Goal: Task Accomplishment & Management: Use online tool/utility

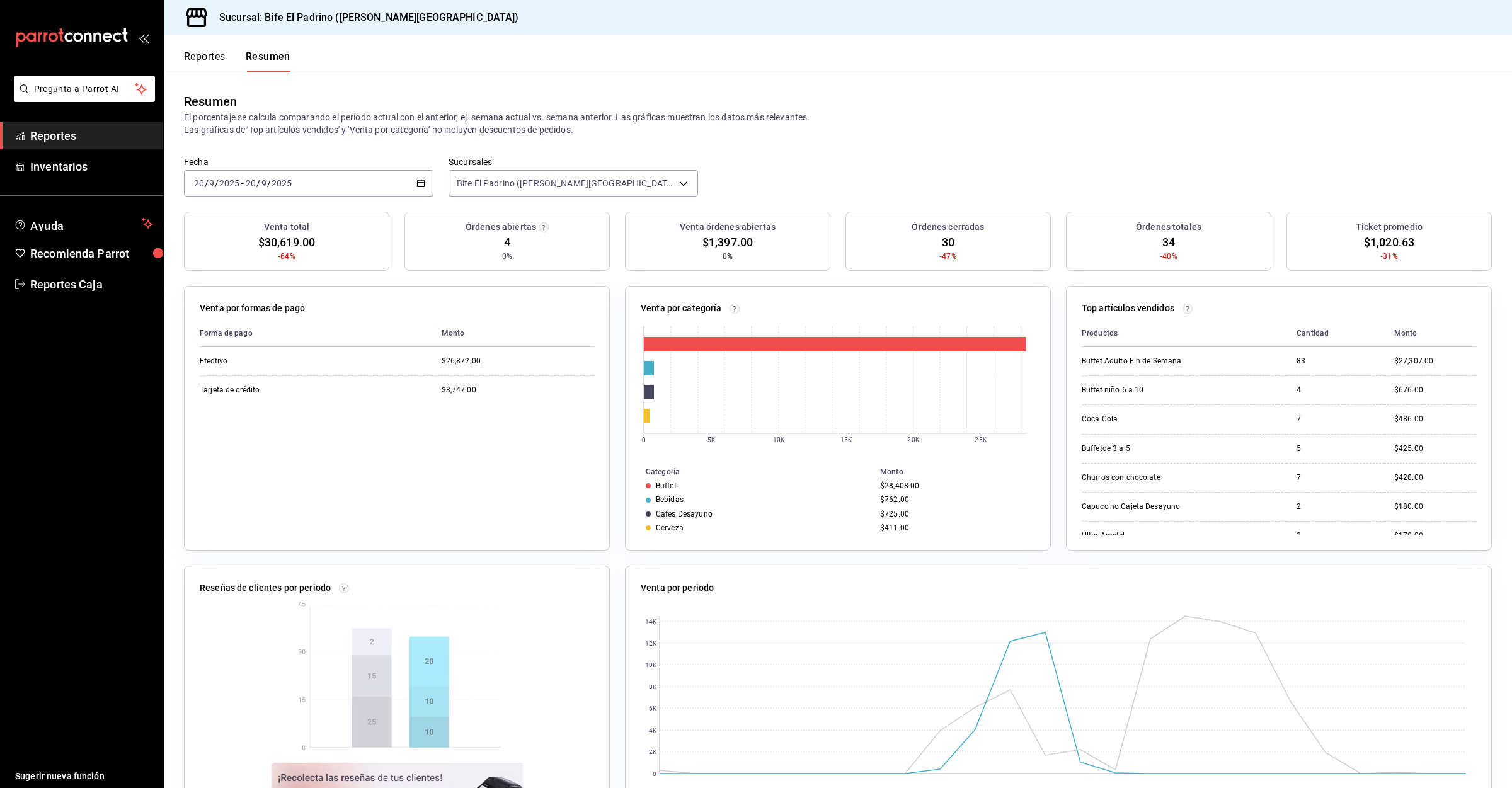
click at [220, 53] on button "Reportes" at bounding box center [204, 60] width 41 height 21
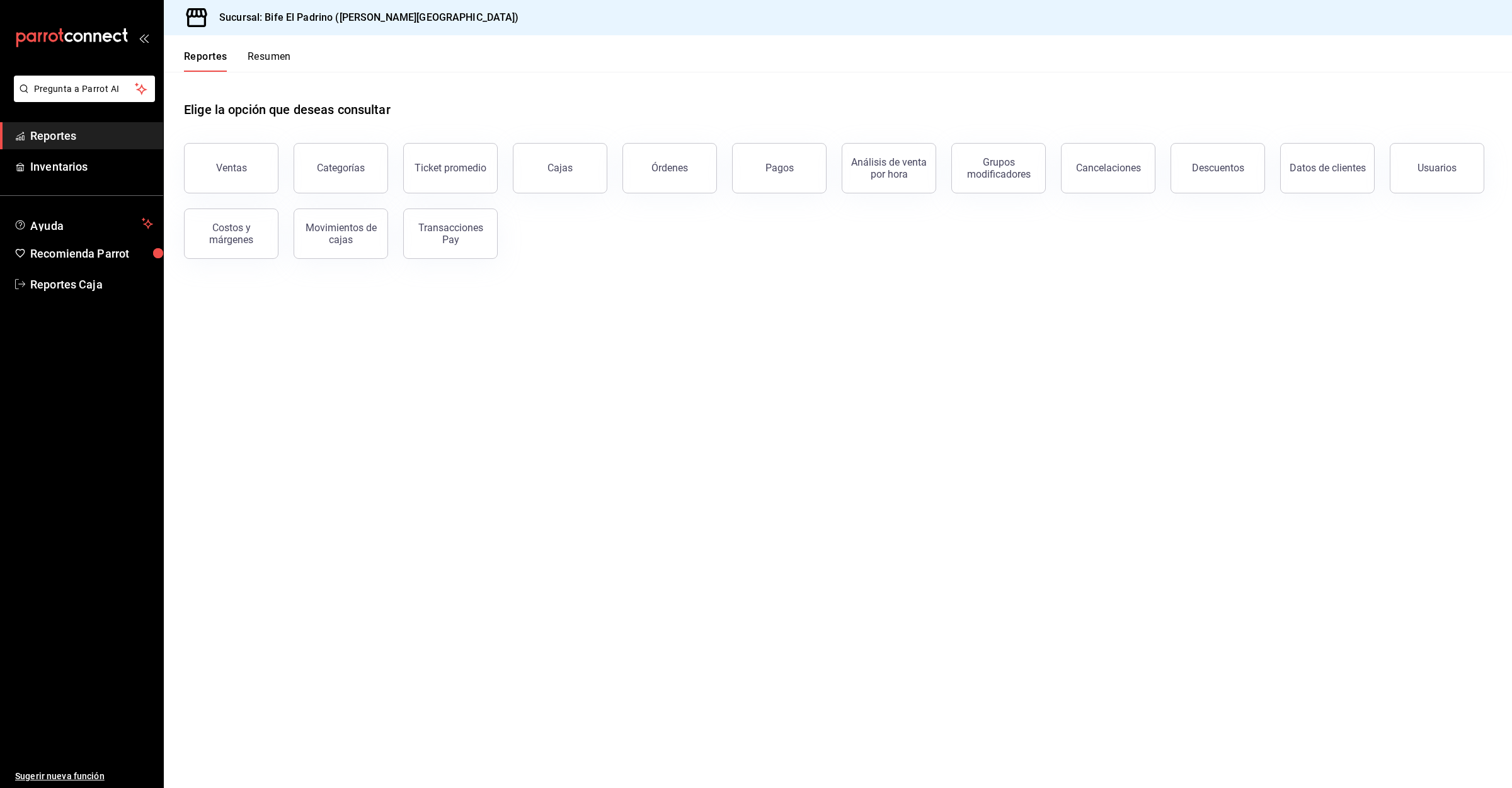
click at [250, 55] on button "Resumen" at bounding box center [269, 60] width 44 height 21
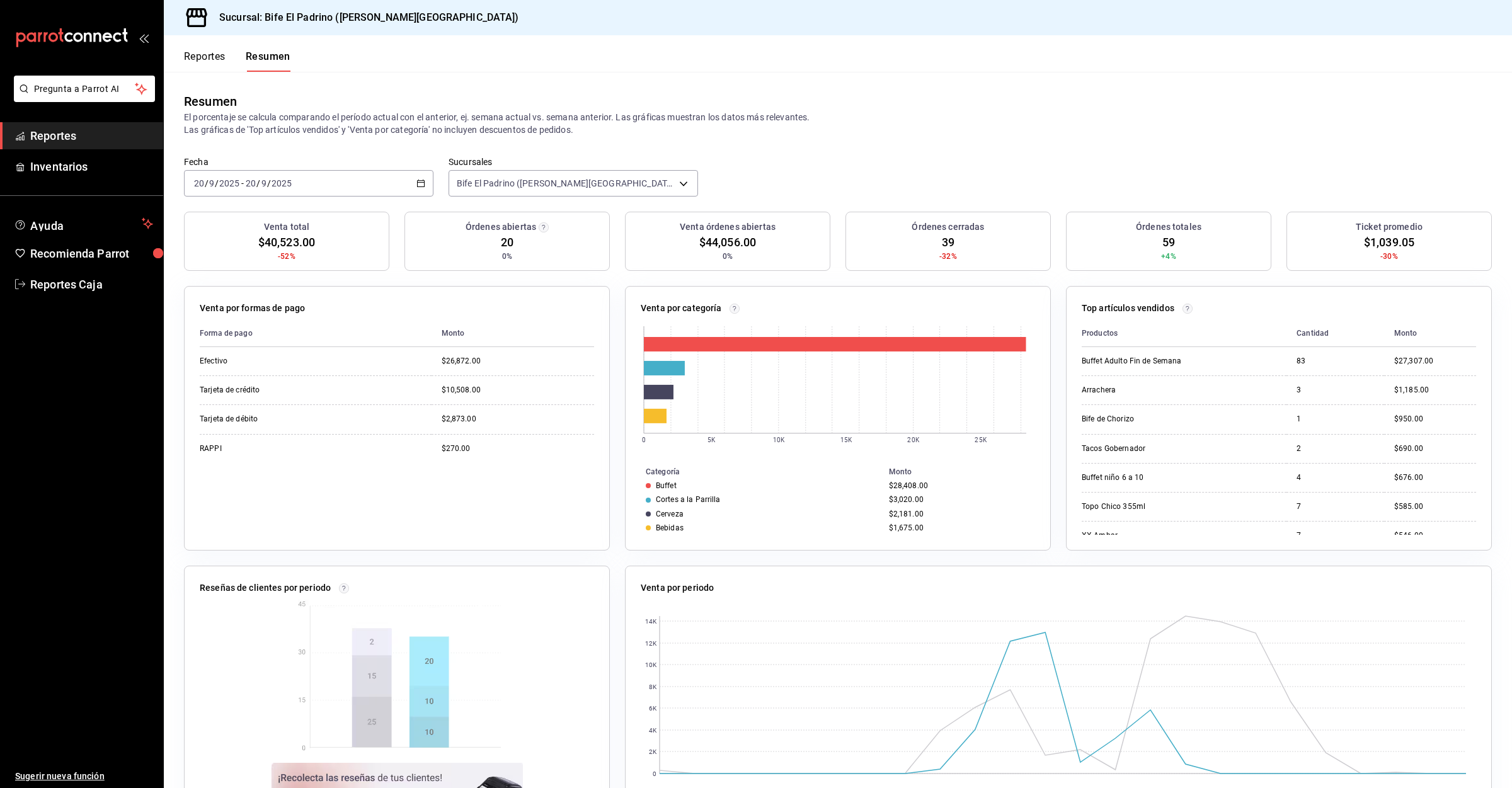
click at [203, 69] on button "Reportes" at bounding box center [204, 60] width 41 height 21
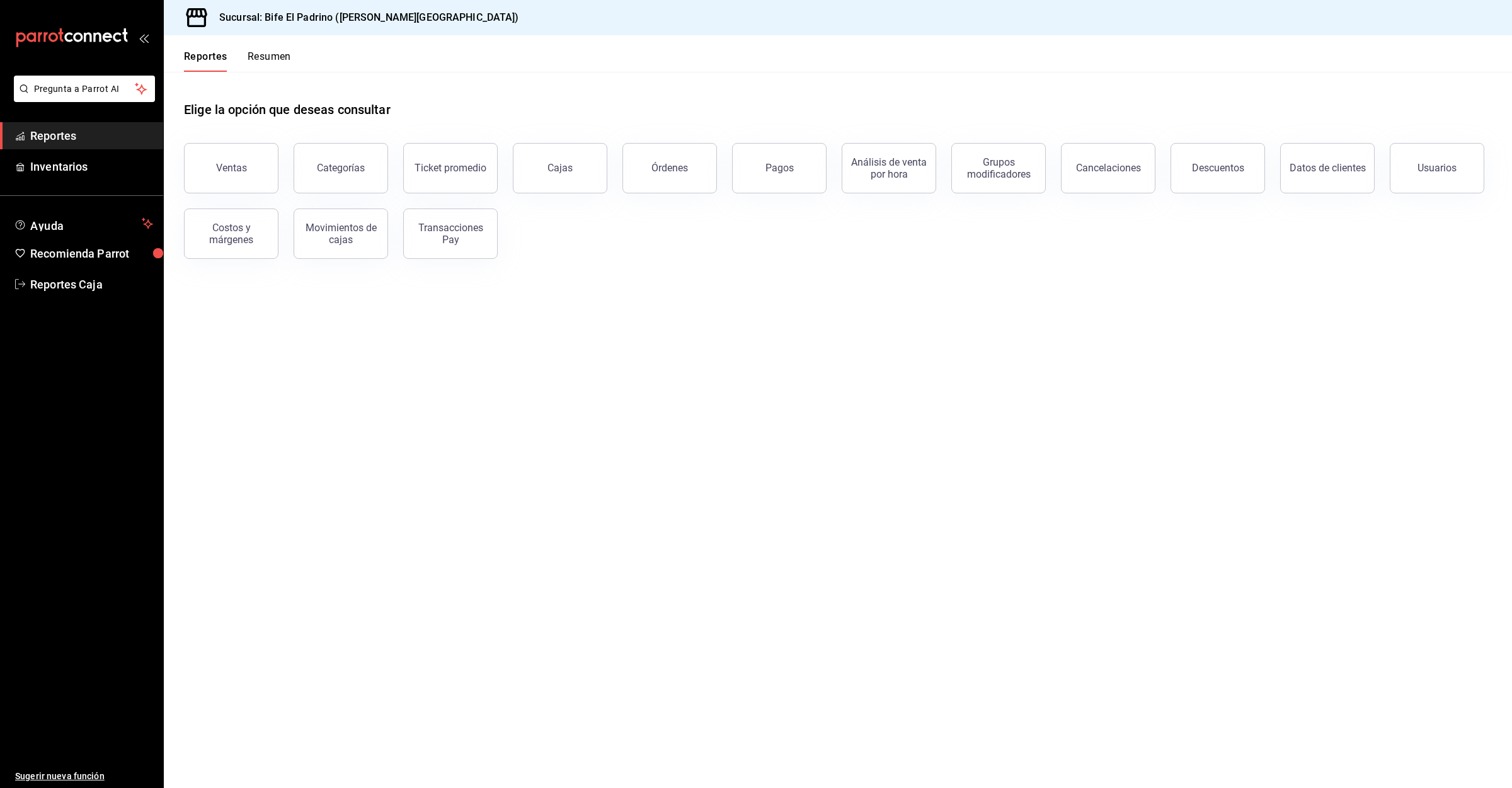
click at [286, 69] on button "Resumen" at bounding box center [269, 60] width 44 height 21
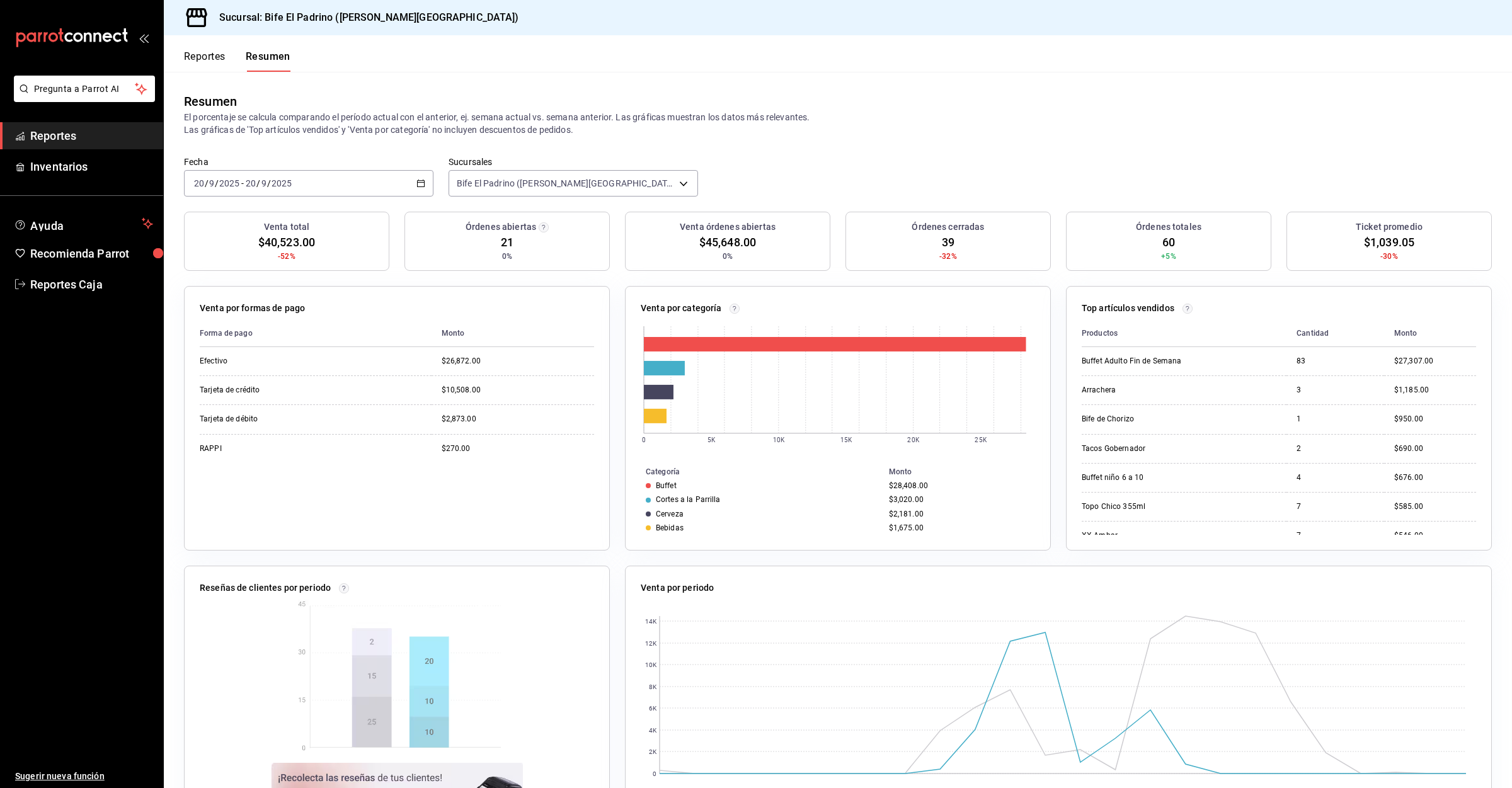
click at [206, 63] on button "Reportes" at bounding box center [204, 60] width 41 height 21
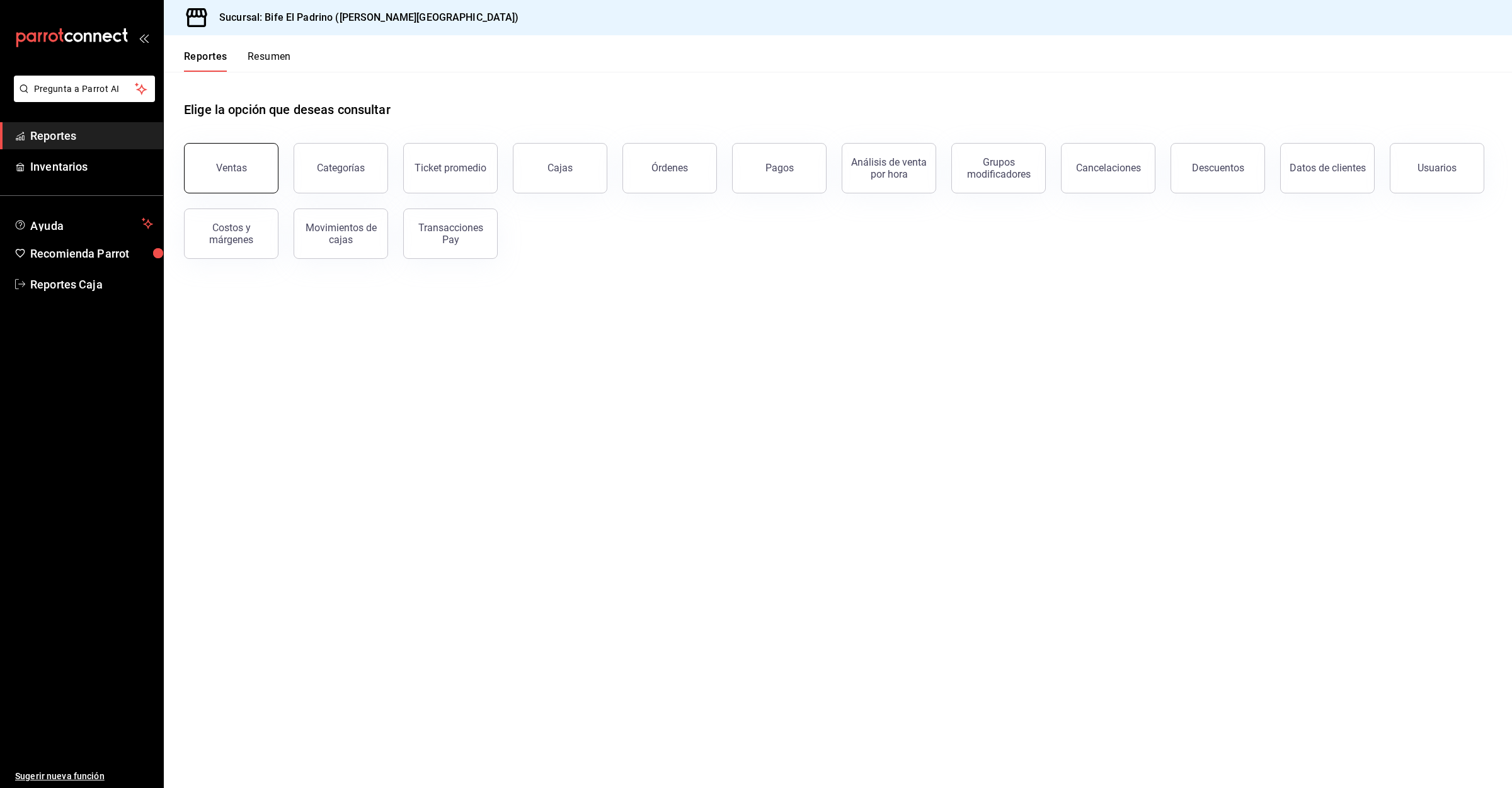
click at [256, 155] on button "Ventas" at bounding box center [231, 168] width 95 height 50
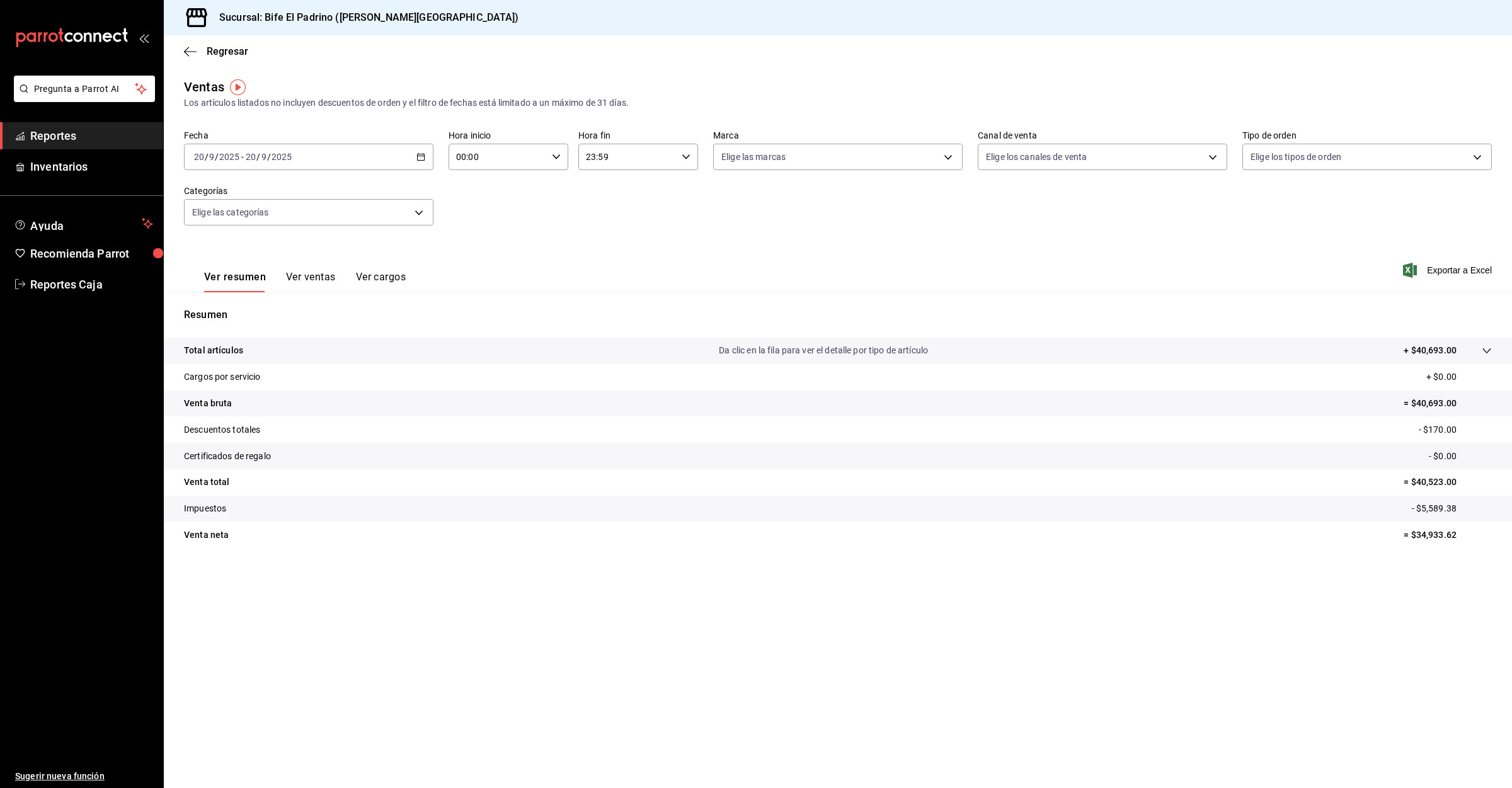
click at [621, 157] on input "23:59" at bounding box center [628, 157] width 99 height 25
click at [531, 151] on div at bounding box center [756, 394] width 1512 height 788
click at [522, 163] on input "00:00" at bounding box center [498, 157] width 99 height 25
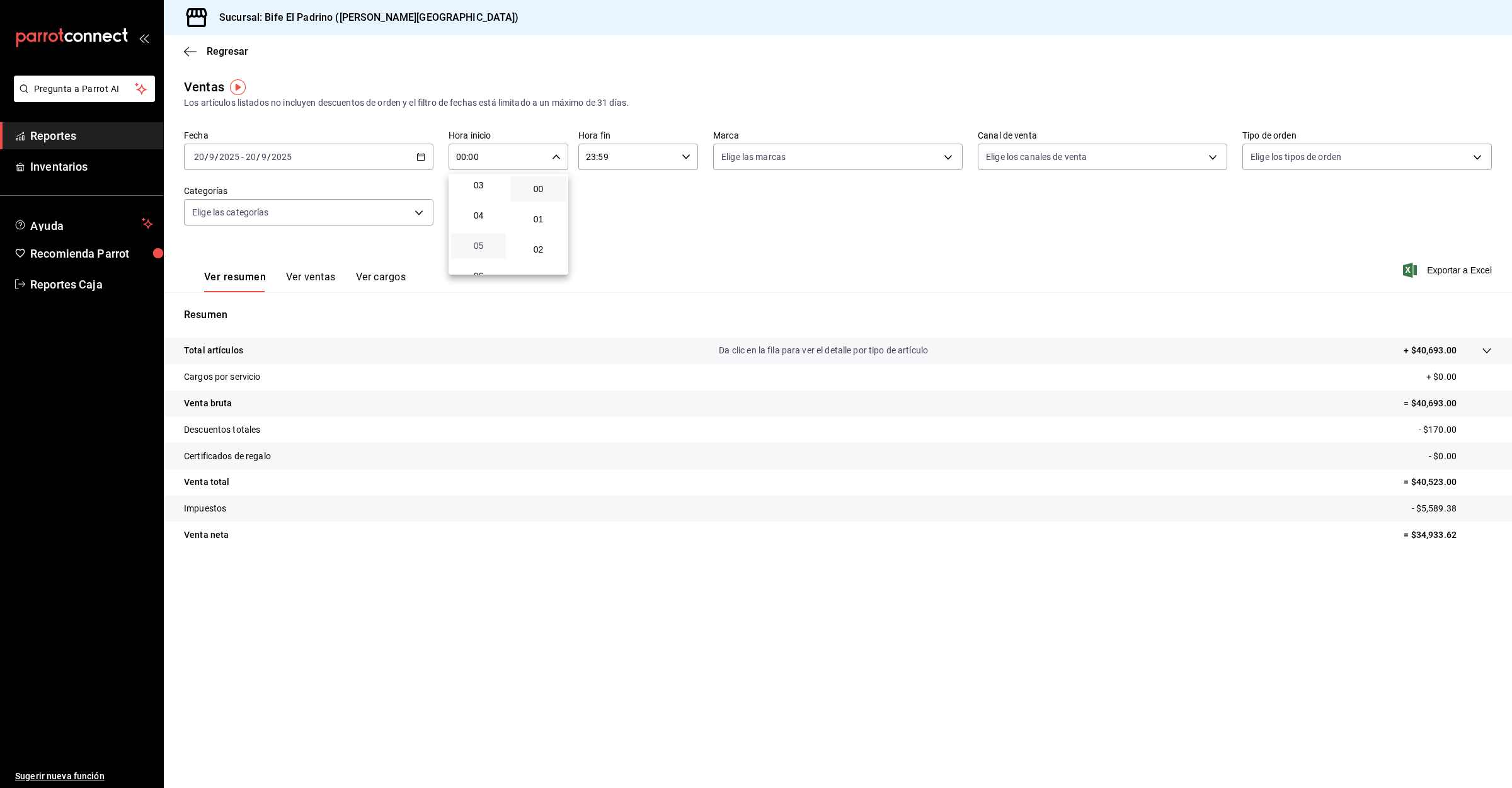
click at [482, 241] on span "05" at bounding box center [478, 246] width 40 height 10
type input "05:00"
click at [635, 157] on div at bounding box center [756, 394] width 1512 height 788
click at [635, 157] on input "23:59" at bounding box center [628, 157] width 99 height 25
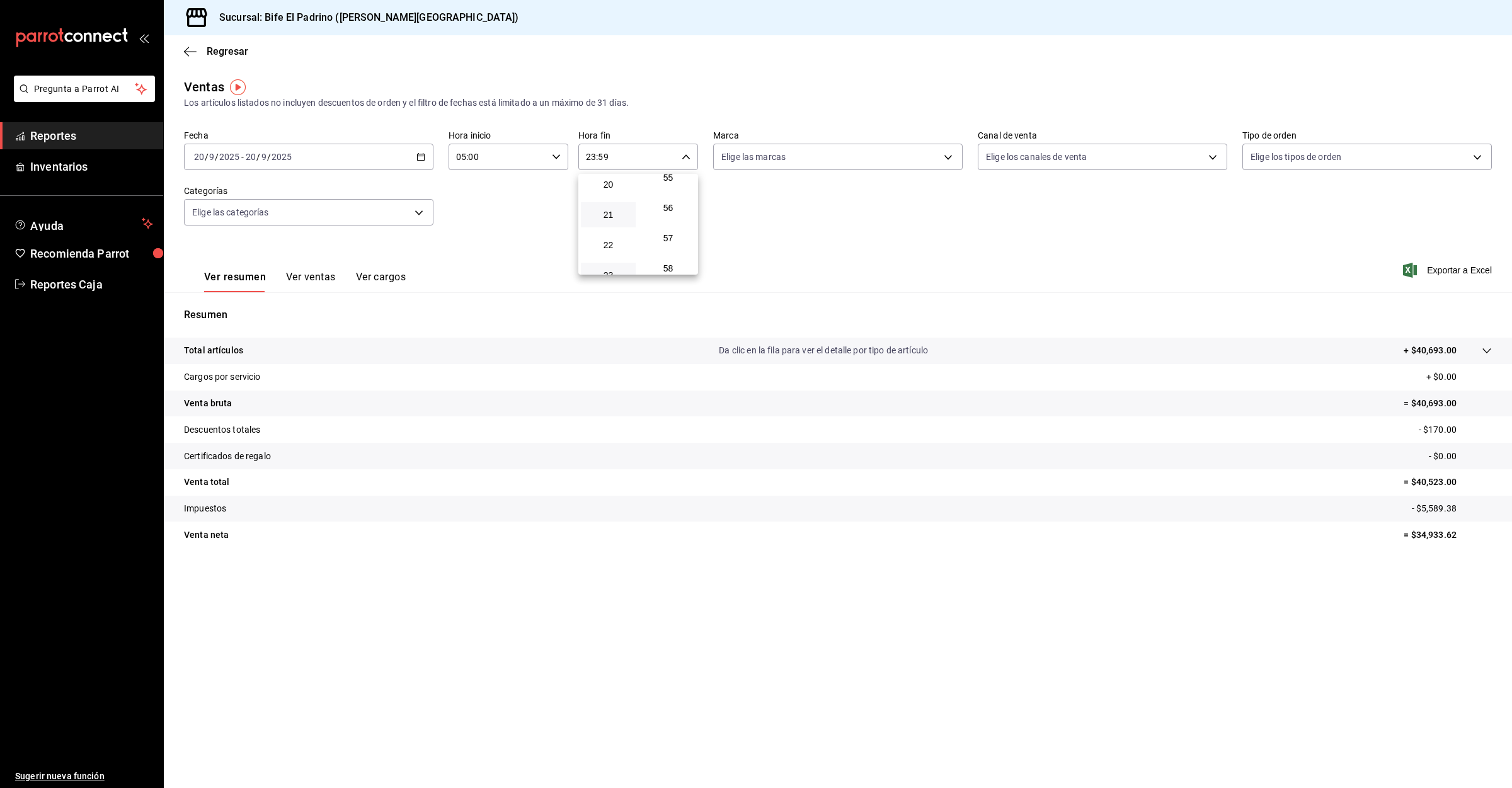
click at [616, 202] on button "21" at bounding box center [608, 214] width 55 height 25
click at [626, 157] on div at bounding box center [756, 394] width 1512 height 788
click at [679, 152] on div "21:59 Hora fin" at bounding box center [638, 157] width 120 height 27
drag, startPoint x: 475, startPoint y: 214, endPoint x: 525, endPoint y: 123, distance: 103.8
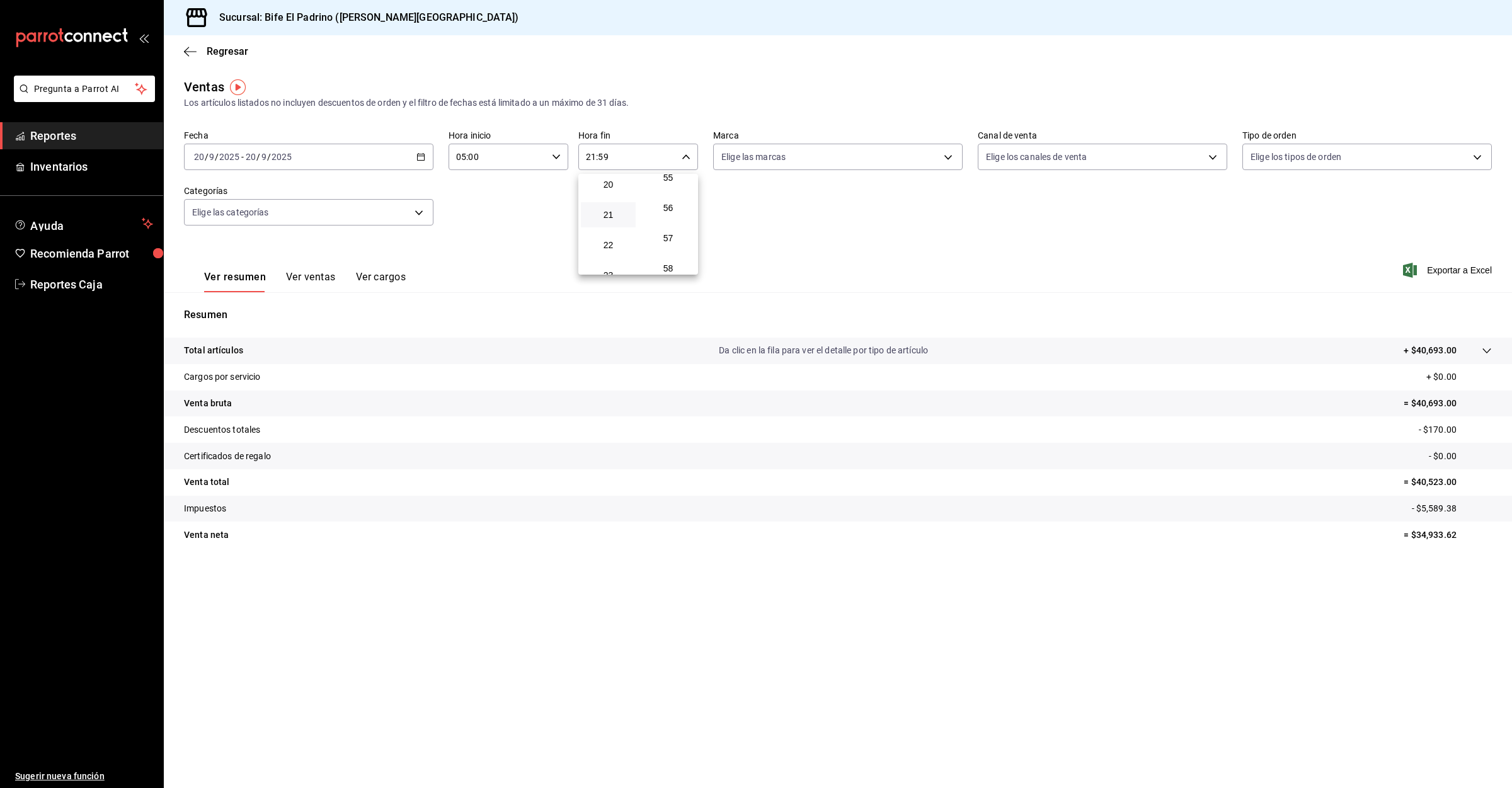
click at [477, 210] on div at bounding box center [756, 394] width 1512 height 788
click at [603, 167] on input "21:59" at bounding box center [628, 157] width 99 height 25
click at [599, 193] on button "14" at bounding box center [608, 192] width 55 height 25
type input "14:59"
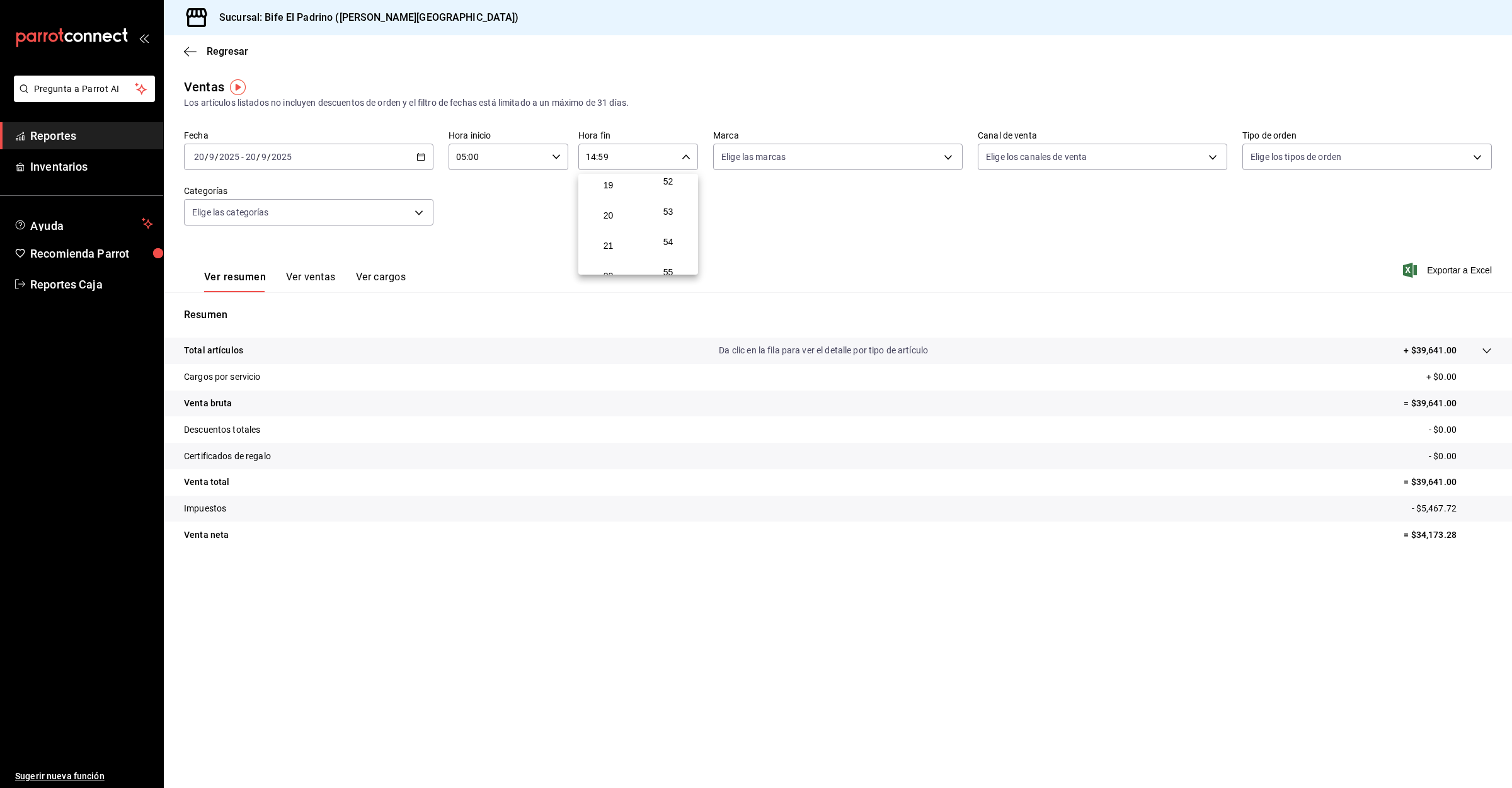
scroll to position [610, 0]
drag, startPoint x: 613, startPoint y: 174, endPoint x: 629, endPoint y: 250, distance: 77.7
click at [629, 250] on div "00 01 02 03 04 05 06 07 08 09 10 11 12 13 14 15 16 17 18 19 20 21 22 23" at bounding box center [608, 224] width 59 height 101
drag, startPoint x: 477, startPoint y: 420, endPoint x: 495, endPoint y: 167, distance: 253.6
click at [477, 315] on div at bounding box center [756, 394] width 1512 height 788
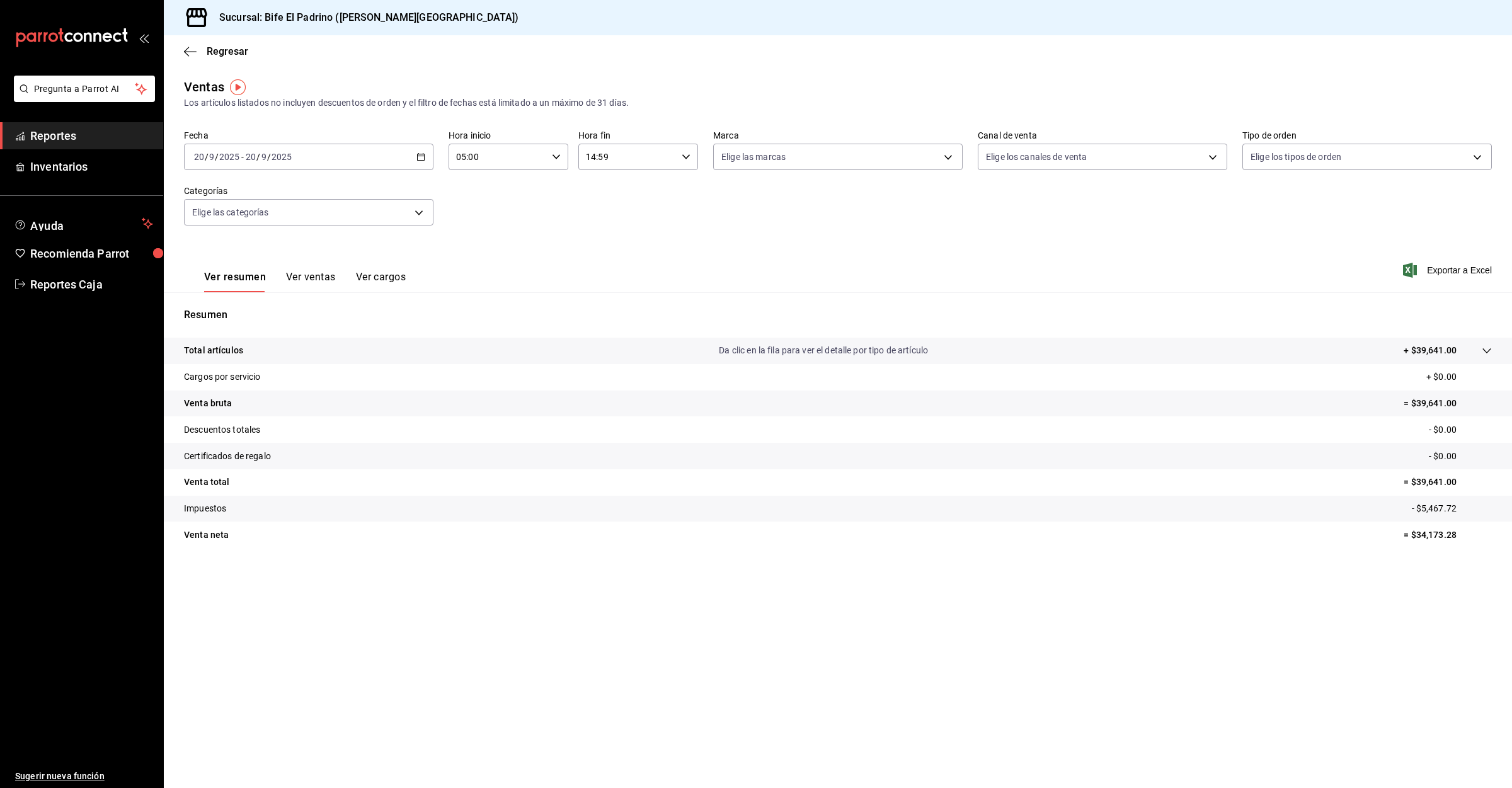
click at [645, 147] on input "14:59" at bounding box center [628, 157] width 99 height 25
click at [645, 147] on div at bounding box center [756, 394] width 1512 height 788
click at [654, 149] on input "14:59" at bounding box center [628, 157] width 99 height 25
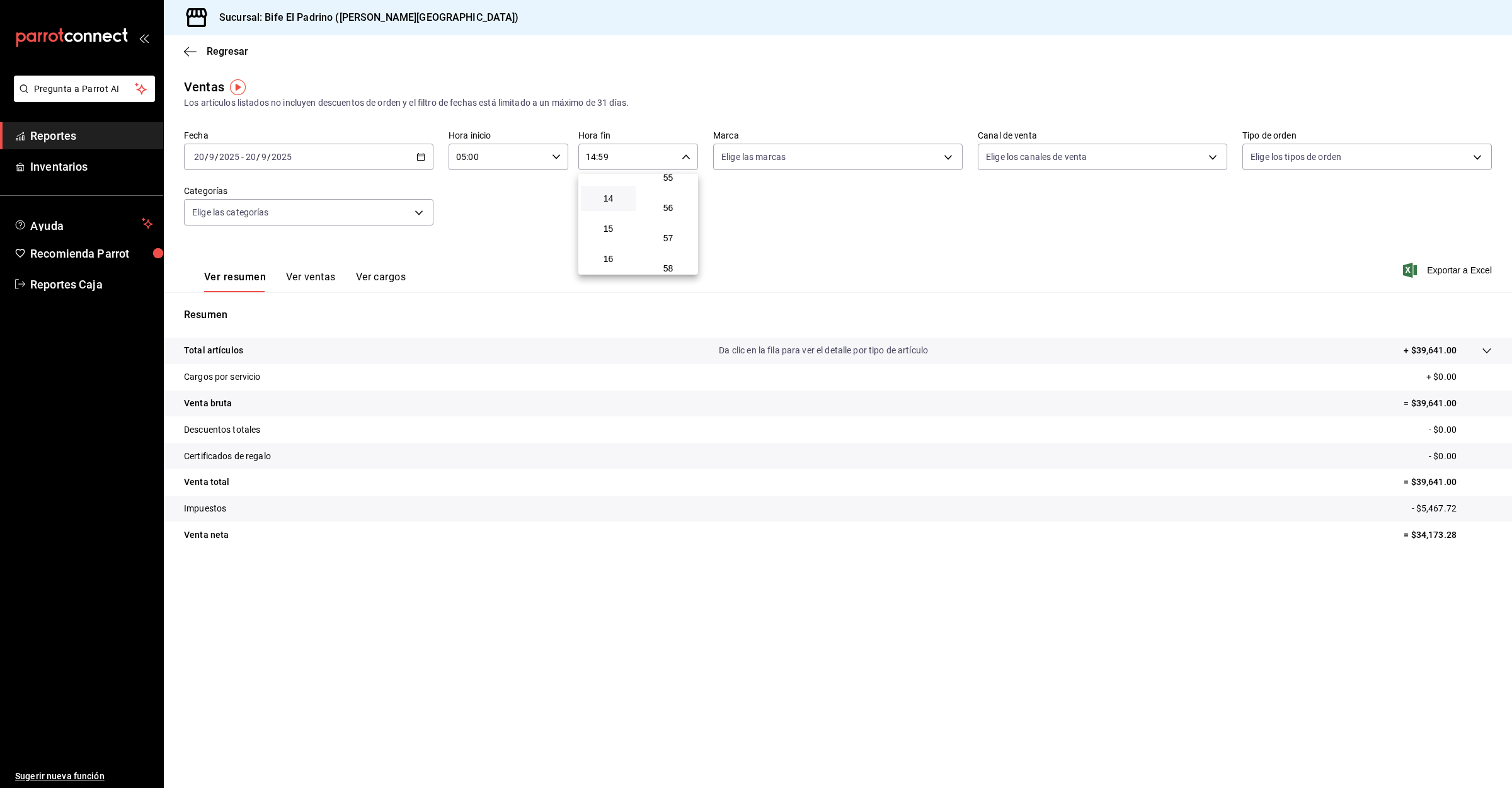
click at [513, 146] on div at bounding box center [756, 394] width 1512 height 788
click at [615, 156] on input "14:59" at bounding box center [628, 157] width 99 height 25
click at [184, 48] on div at bounding box center [756, 394] width 1512 height 788
click at [191, 48] on icon "button" at bounding box center [190, 52] width 13 height 11
